Goal: Find specific page/section

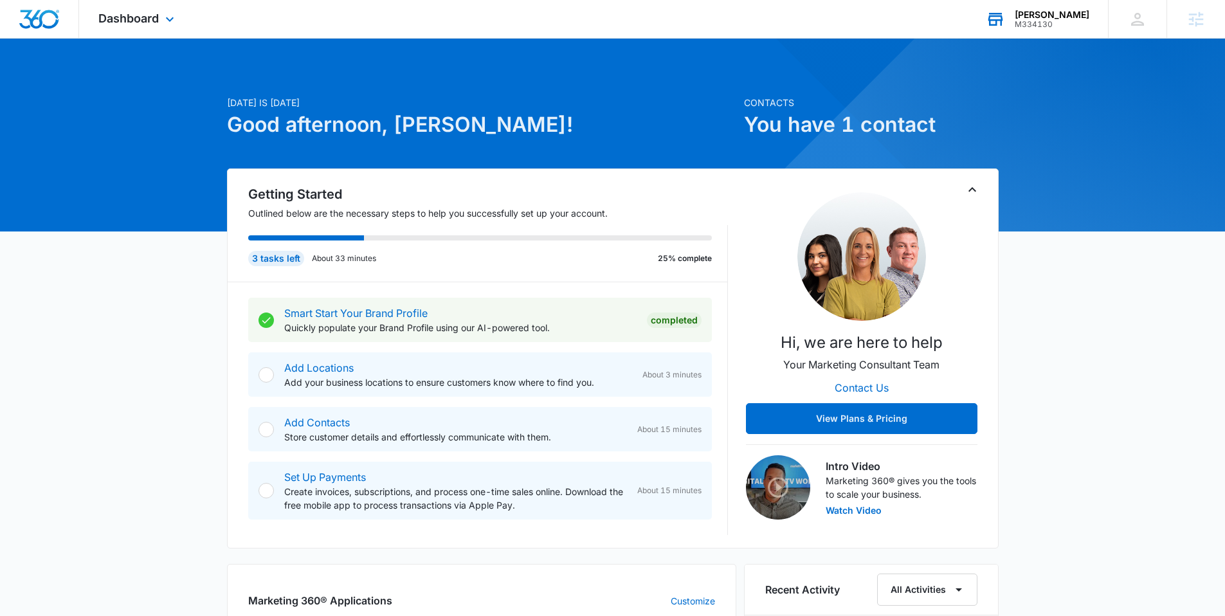
click at [1045, 15] on div "[PERSON_NAME]" at bounding box center [1051, 15] width 75 height 10
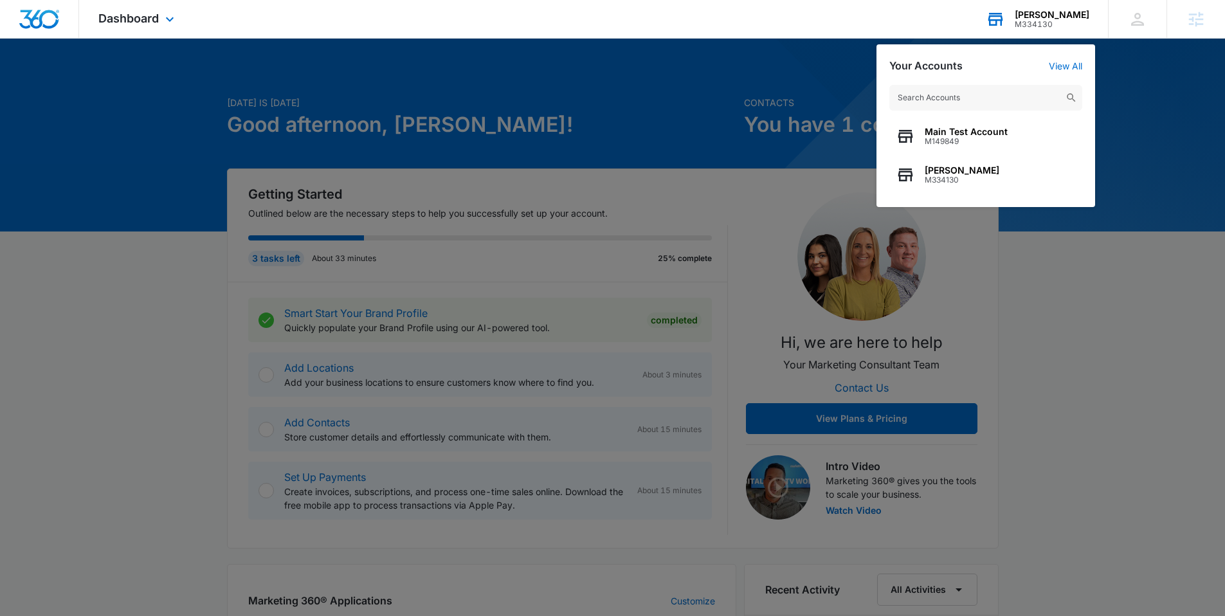
click at [959, 89] on input "text" at bounding box center [985, 98] width 193 height 26
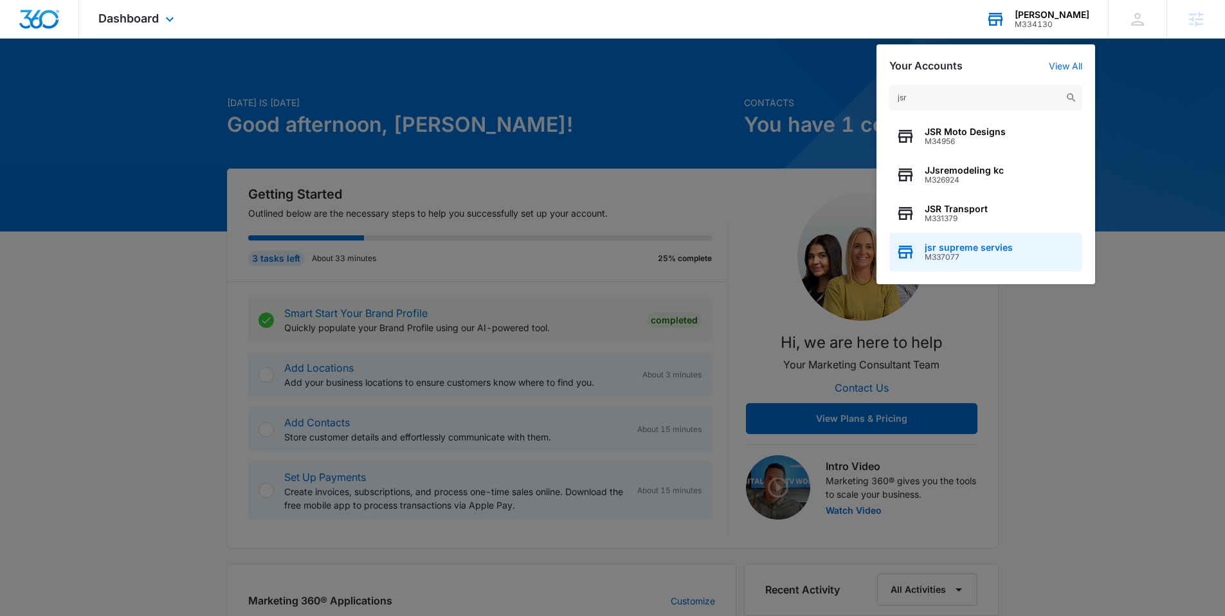
type input "jsr"
click at [989, 250] on span "jsr supreme servies" at bounding box center [968, 247] width 88 height 10
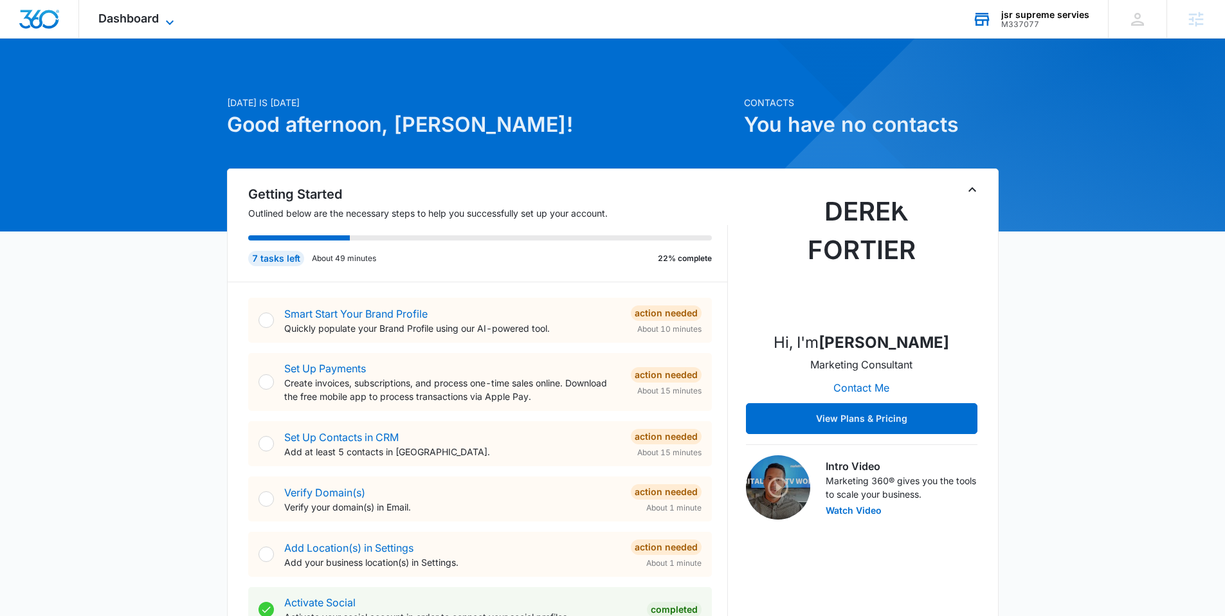
click at [145, 19] on span "Dashboard" at bounding box center [128, 18] width 60 height 13
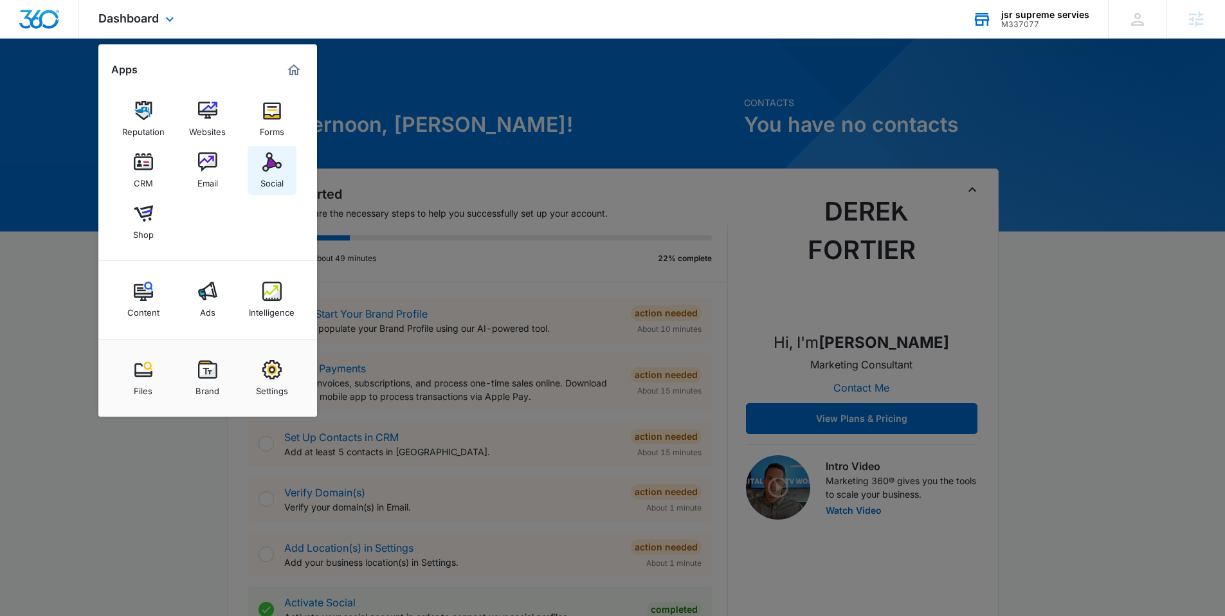
click at [283, 153] on link "Social" at bounding box center [271, 170] width 49 height 49
